Goal: Transaction & Acquisition: Purchase product/service

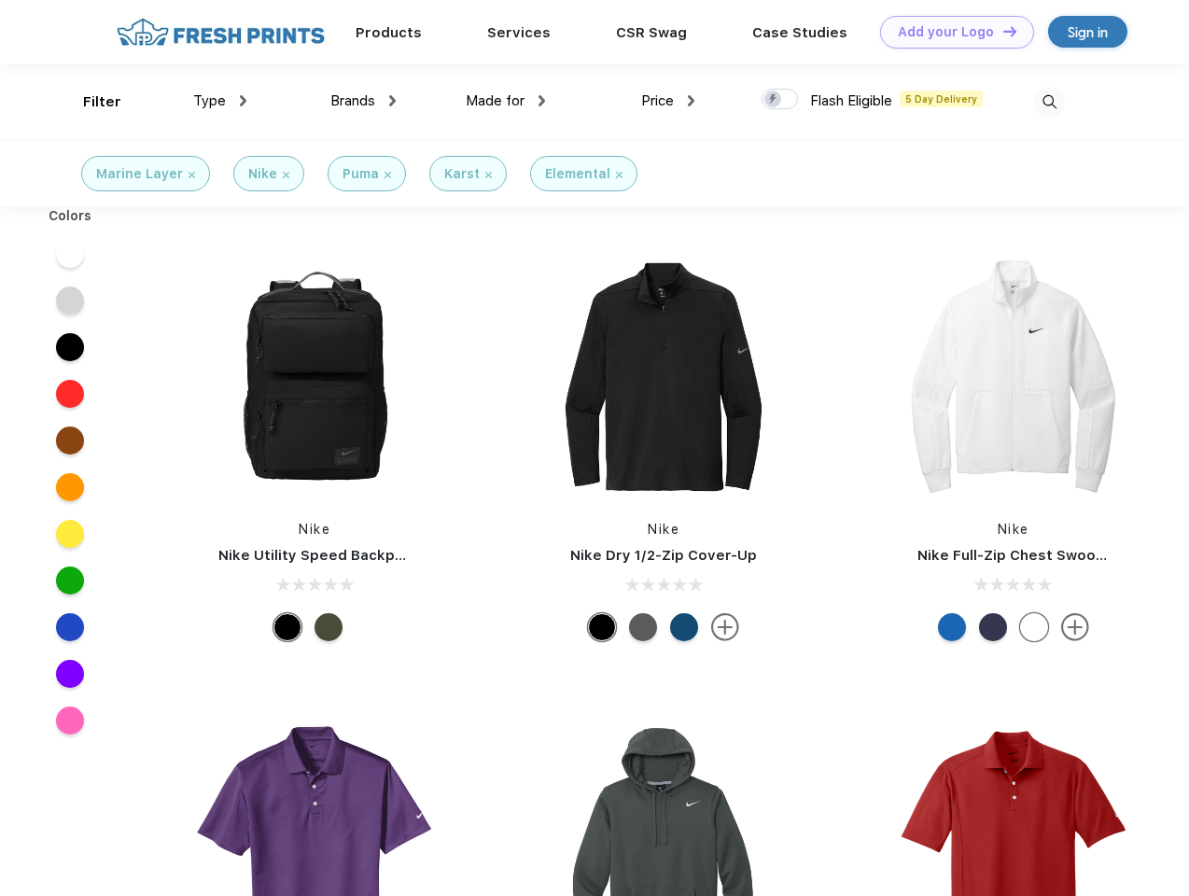
click at [950, 32] on link "Add your Logo Design Tool" at bounding box center [957, 32] width 154 height 33
click at [0, 0] on div "Design Tool" at bounding box center [0, 0] width 0 height 0
click at [1002, 31] on link "Add your Logo Design Tool" at bounding box center [957, 32] width 154 height 33
click at [90, 102] on div "Filter" at bounding box center [102, 101] width 38 height 21
click at [220, 101] on span "Type" at bounding box center [209, 100] width 33 height 17
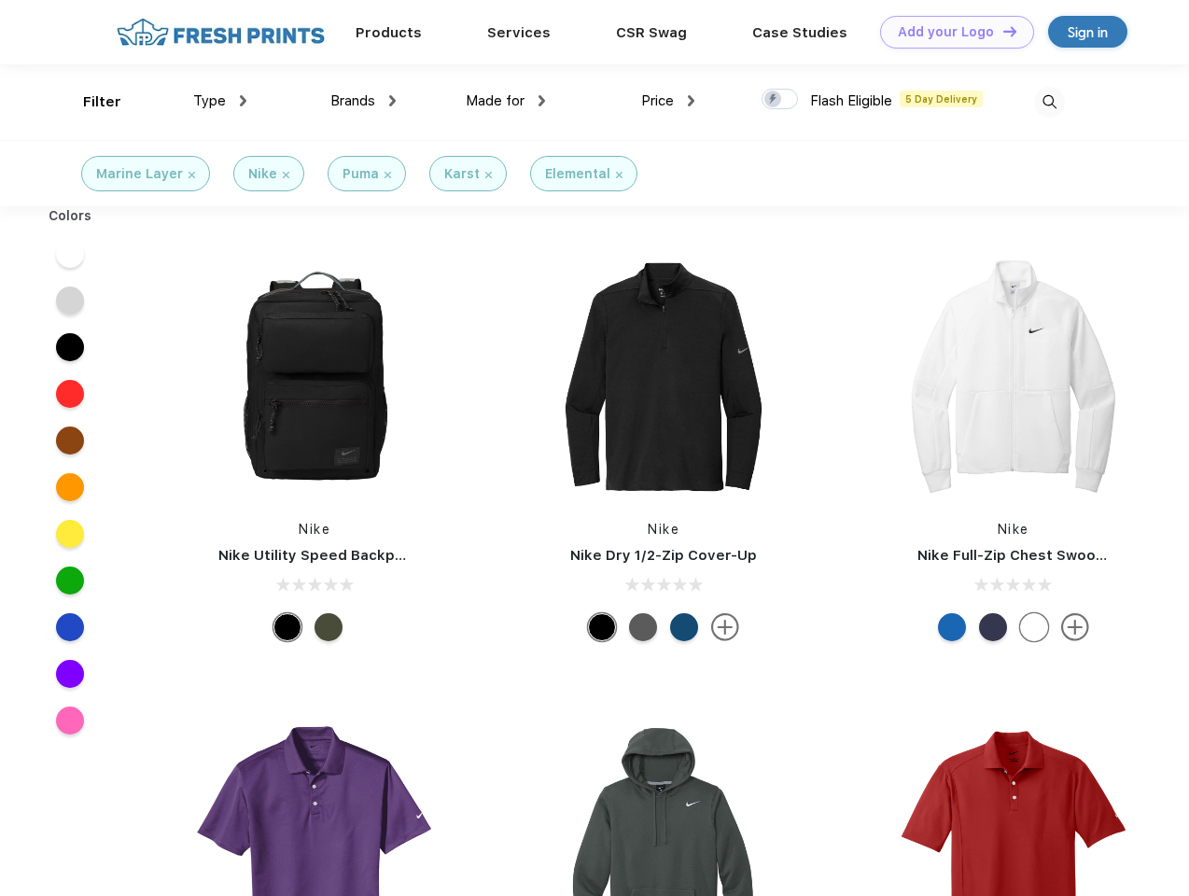
click at [363, 101] on span "Brands" at bounding box center [352, 100] width 45 height 17
click at [506, 101] on span "Made for" at bounding box center [495, 100] width 59 height 17
click at [668, 101] on span "Price" at bounding box center [657, 100] width 33 height 17
click at [780, 100] on div at bounding box center [780, 99] width 36 height 21
click at [774, 100] on input "checkbox" at bounding box center [768, 94] width 12 height 12
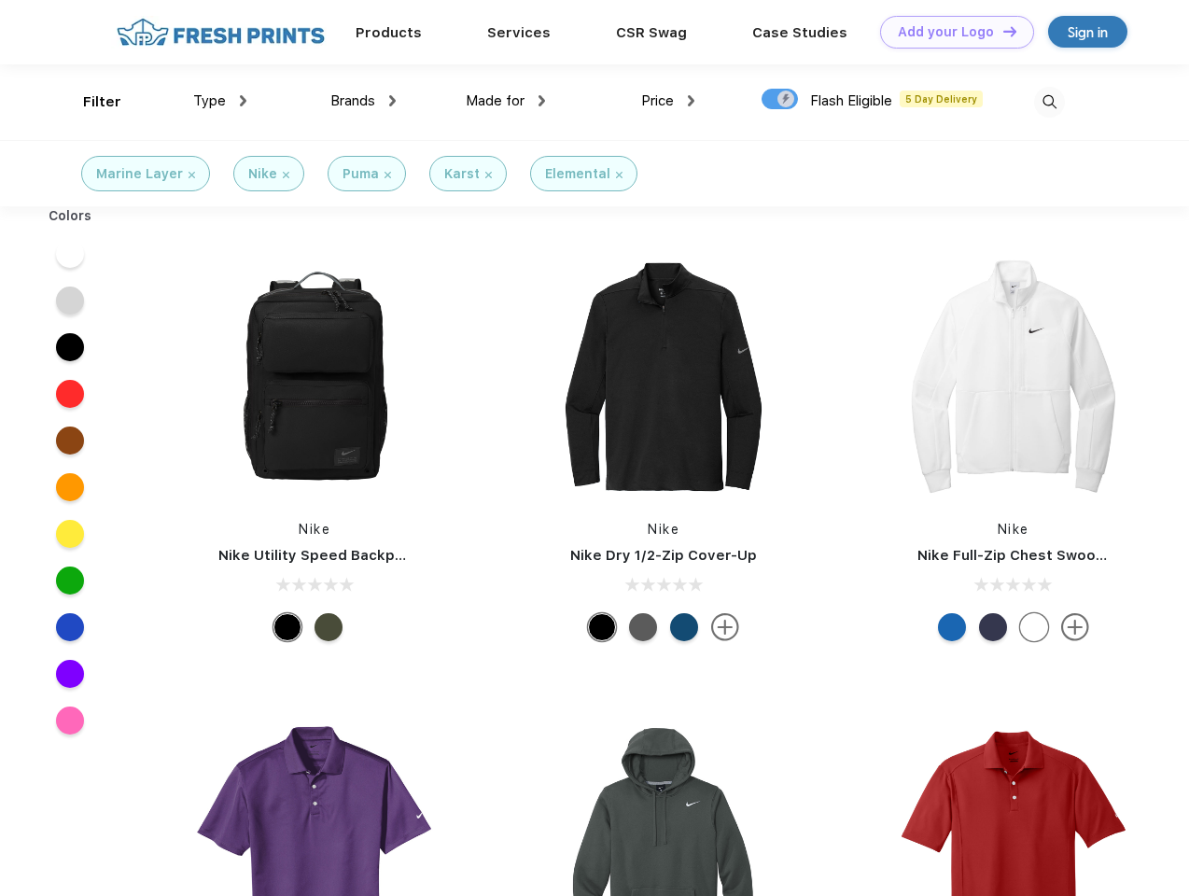
click at [1049, 102] on img at bounding box center [1049, 102] width 31 height 31
